Goal: Find specific fact: Find specific page/section

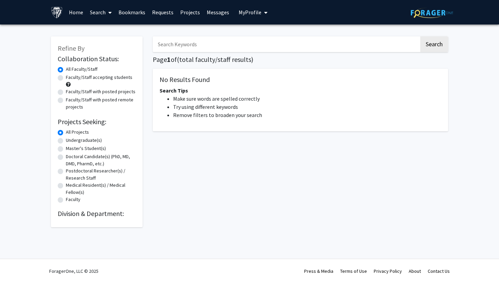
click at [279, 47] on input "Search Keywords" at bounding box center [286, 44] width 267 height 16
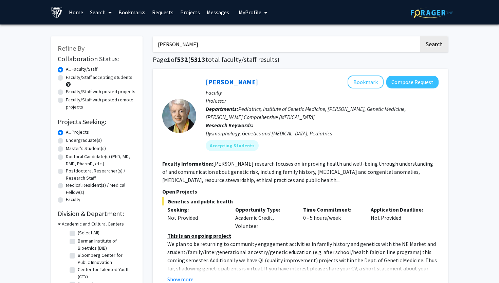
type input "[PERSON_NAME]"
click at [420, 36] on button "Search" at bounding box center [434, 44] width 28 height 16
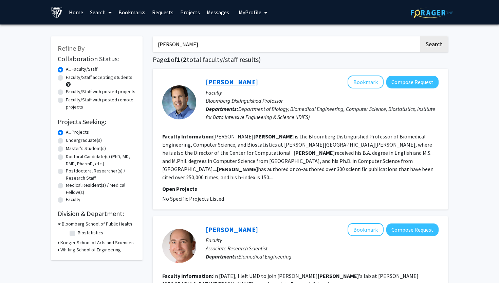
click at [228, 79] on link "[PERSON_NAME]" at bounding box center [232, 81] width 52 height 8
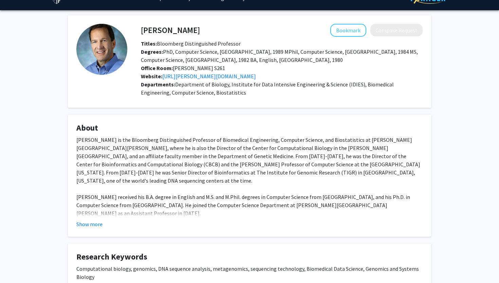
scroll to position [62, 0]
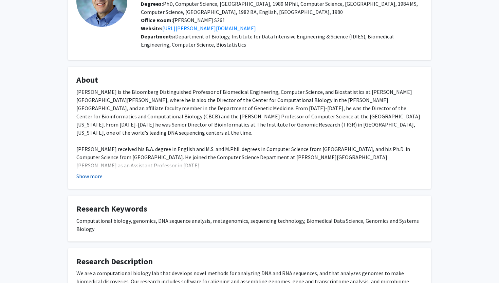
click at [86, 175] on button "Show more" at bounding box center [89, 176] width 26 height 8
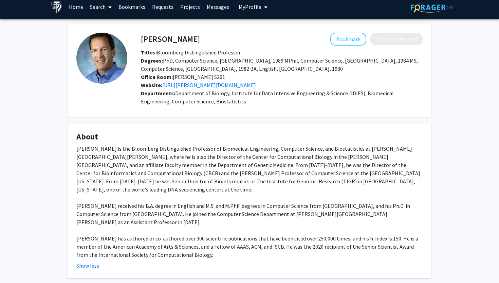
scroll to position [0, 0]
